Goal: Obtain resource: Obtain resource

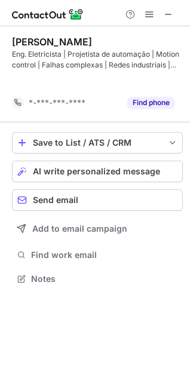
scroll to position [251, 190]
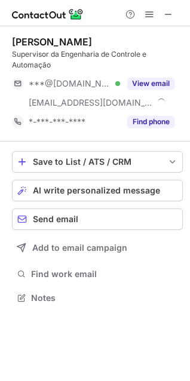
scroll to position [290, 190]
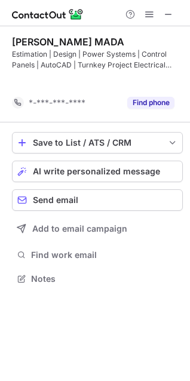
scroll to position [251, 190]
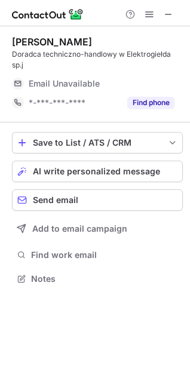
scroll to position [271, 190]
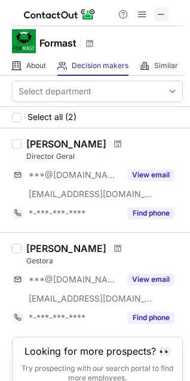
click at [165, 15] on span at bounding box center [161, 15] width 10 height 10
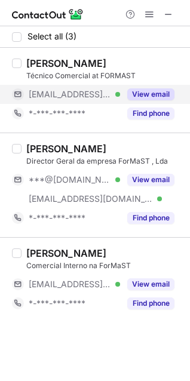
click at [147, 98] on button "View email" at bounding box center [150, 94] width 47 height 12
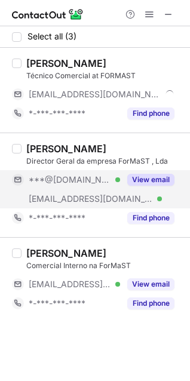
click at [150, 177] on button "View email" at bounding box center [150, 180] width 47 height 12
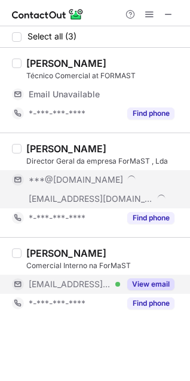
click at [152, 285] on button "View email" at bounding box center [150, 284] width 47 height 12
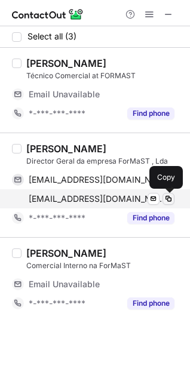
click at [166, 201] on span at bounding box center [169, 199] width 10 height 10
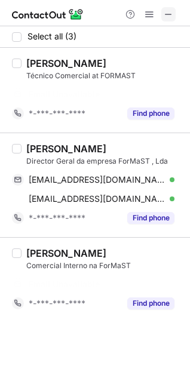
click at [169, 18] on span at bounding box center [169, 15] width 10 height 10
